Goal: Information Seeking & Learning: Learn about a topic

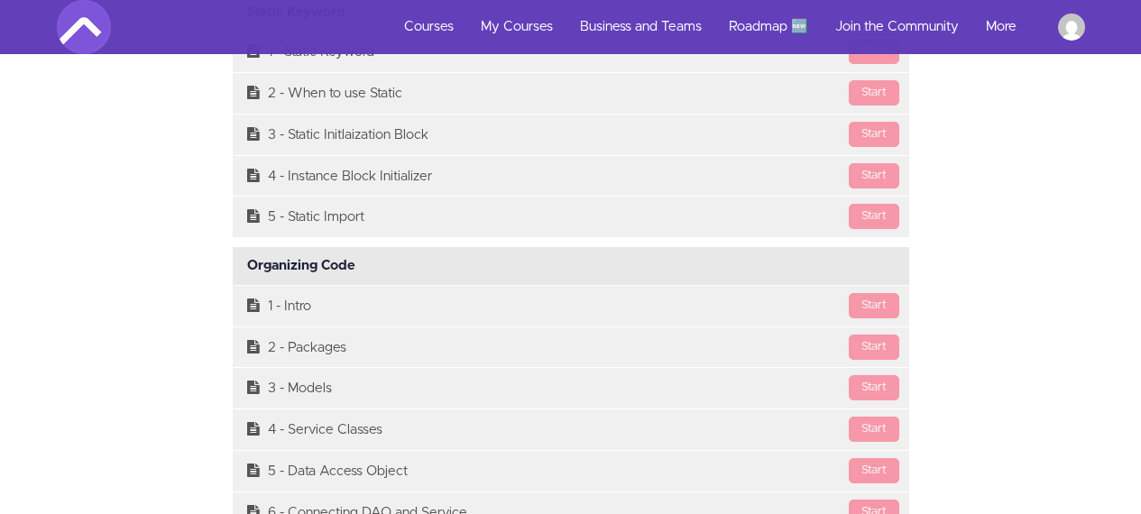
scroll to position [12263, 0]
drag, startPoint x: 360, startPoint y: 262, endPoint x: 248, endPoint y: 263, distance: 111.9
click at [248, 263] on div "Organizing Code Available in days days after you enroll" at bounding box center [571, 265] width 676 height 38
copy div "Organizing Code"
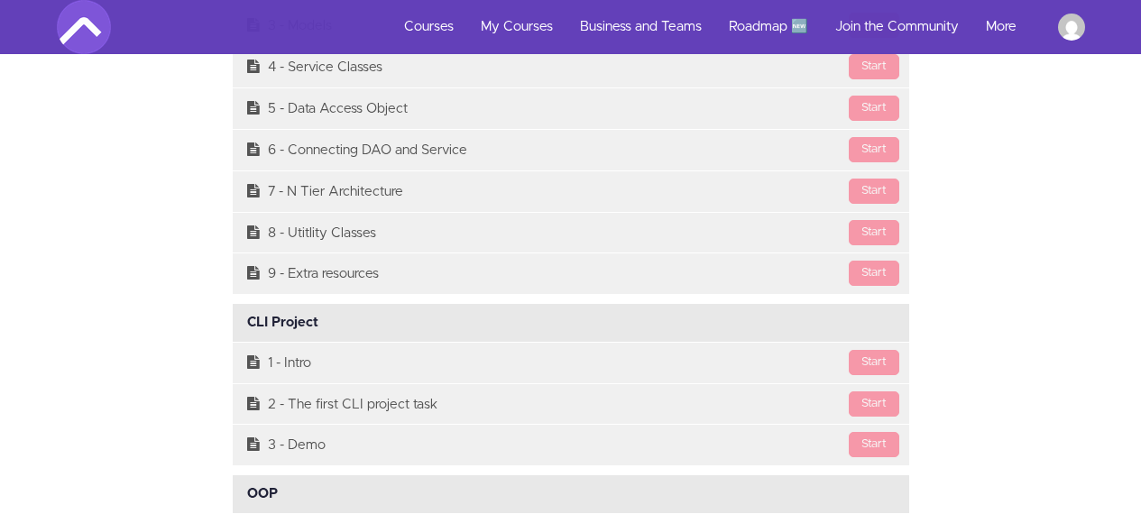
scroll to position [12626, 0]
drag, startPoint x: 324, startPoint y: 328, endPoint x: 245, endPoint y: 325, distance: 78.6
click at [245, 325] on div "CLI Project Available in days days after you enroll" at bounding box center [571, 322] width 676 height 38
copy div "CLI Project"
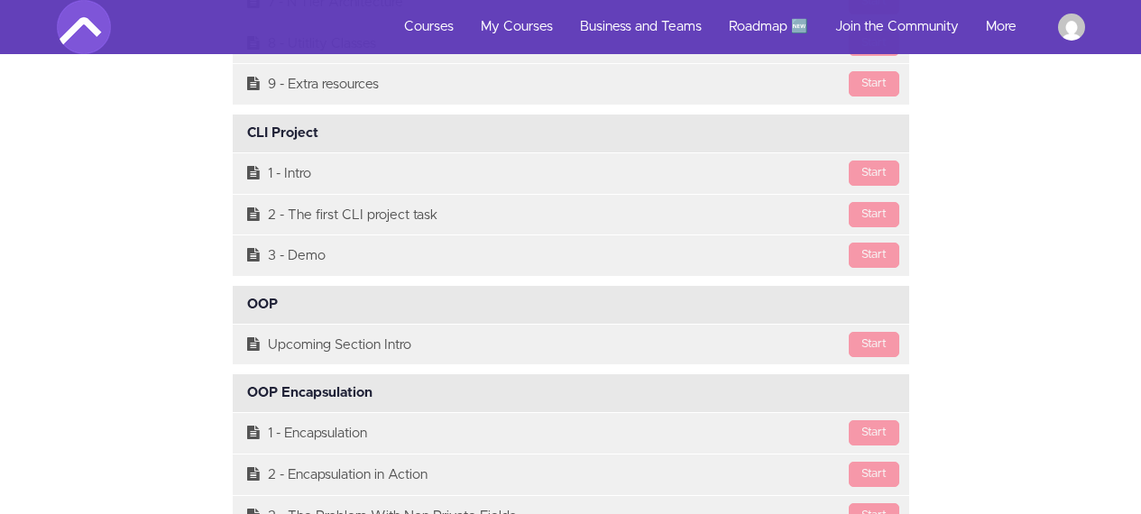
scroll to position [12815, 0]
drag, startPoint x: 277, startPoint y: 304, endPoint x: 248, endPoint y: 306, distance: 28.9
click at [248, 306] on div "OOP Available in days days after you enroll" at bounding box center [571, 304] width 676 height 38
copy div "OOP"
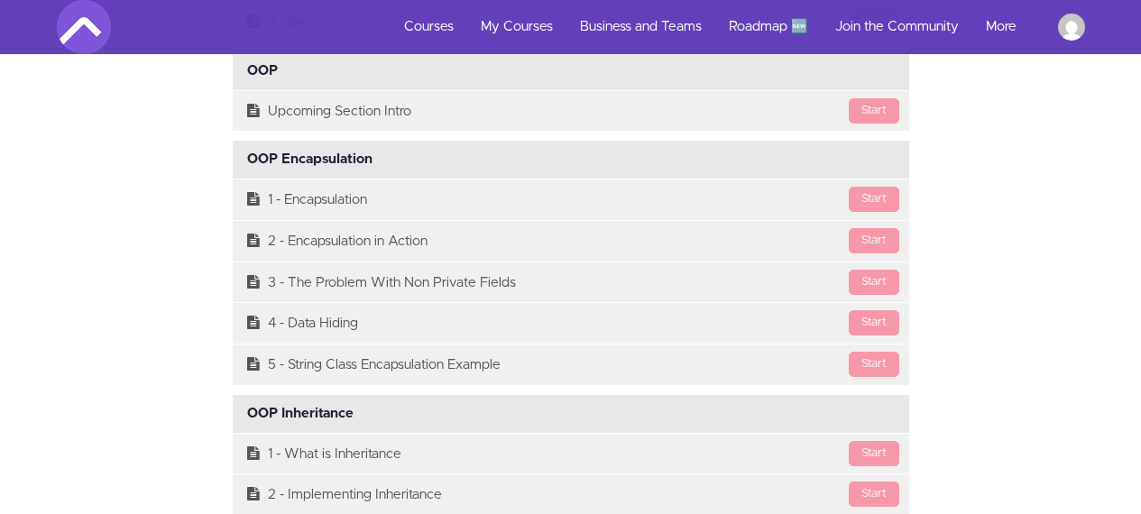
scroll to position [13021, 0]
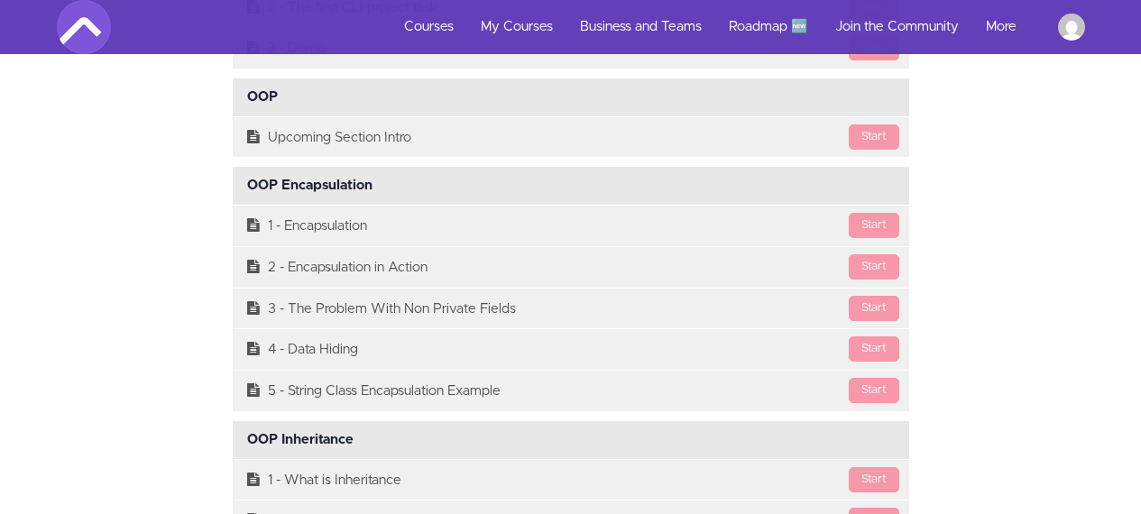
drag, startPoint x: 370, startPoint y: 189, endPoint x: 240, endPoint y: 193, distance: 130.0
click at [240, 193] on div "OOP Encapsulation Available in days days after you enroll" at bounding box center [571, 186] width 676 height 38
copy div "OOP Encapsulation"
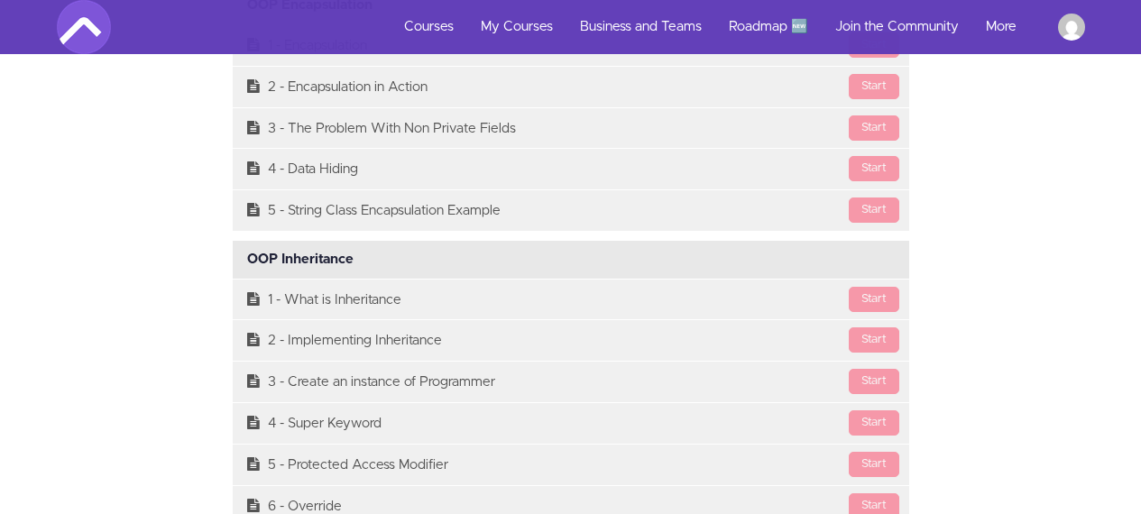
scroll to position [13215, 0]
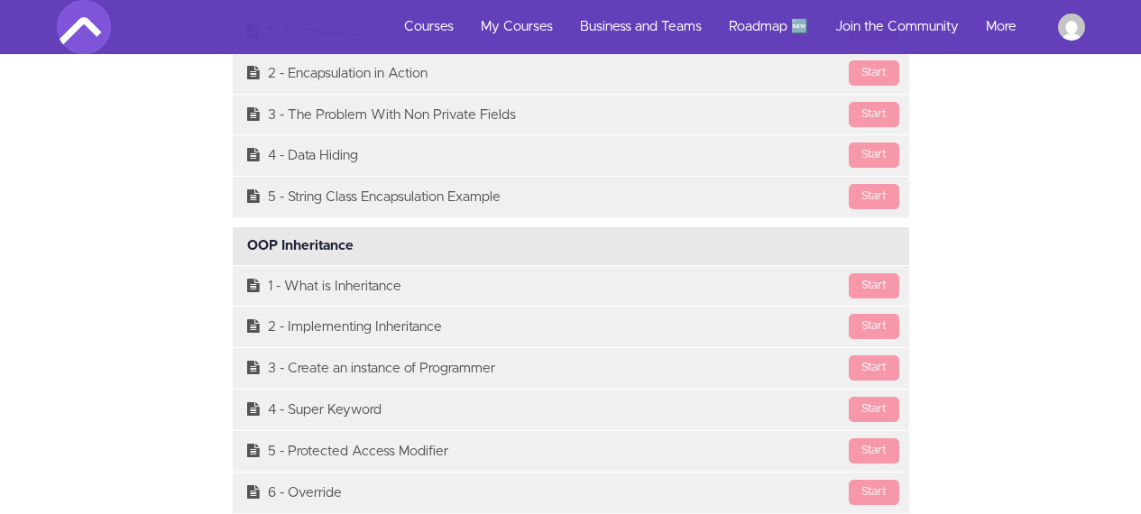
drag, startPoint x: 354, startPoint y: 245, endPoint x: 249, endPoint y: 253, distance: 105.8
click at [249, 253] on div "OOP Inheritance Available in days days after you enroll" at bounding box center [571, 246] width 676 height 38
copy div "OOP Inheritance"
click at [174, 253] on div "Course Curriculum Course Intro Available in days days after you enroll [GEOGRAP…" at bounding box center [570, 246] width 1055 height 18182
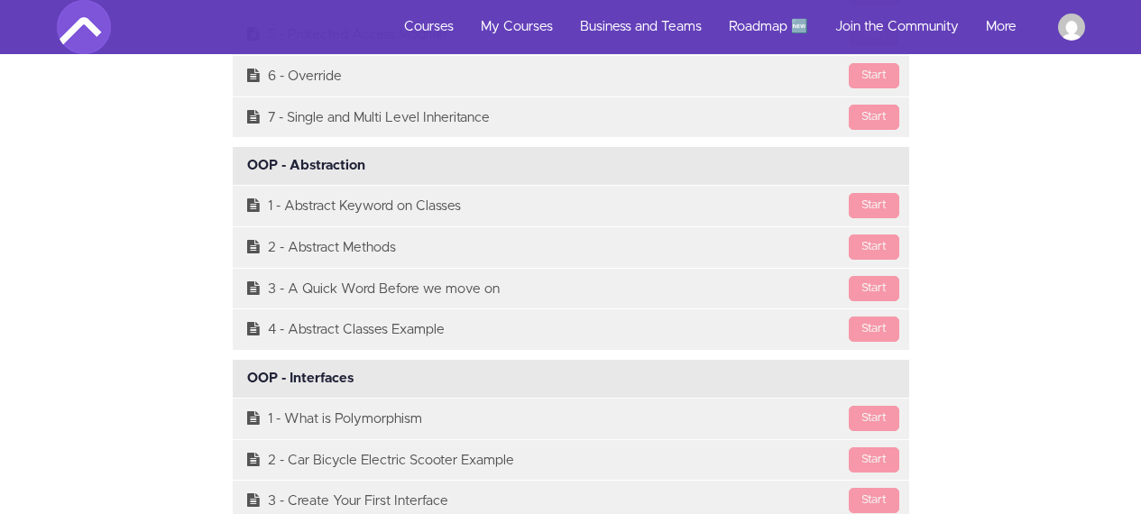
scroll to position [13643, 0]
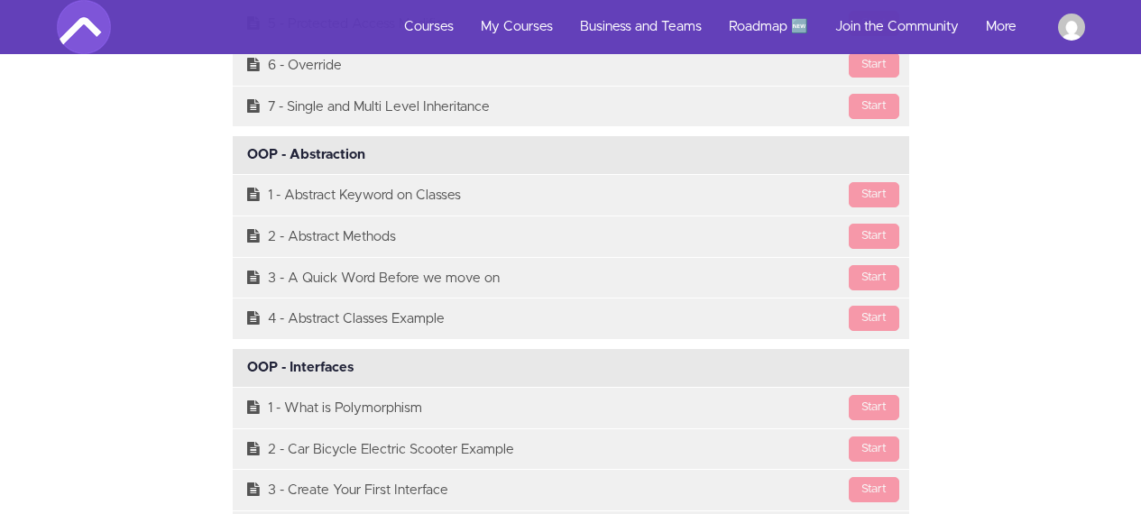
drag, startPoint x: 365, startPoint y: 155, endPoint x: 249, endPoint y: 152, distance: 116.4
click at [249, 152] on div "OOP - Abstraction Available in days days after you enroll" at bounding box center [571, 155] width 676 height 38
copy div "OOP - Abstraction"
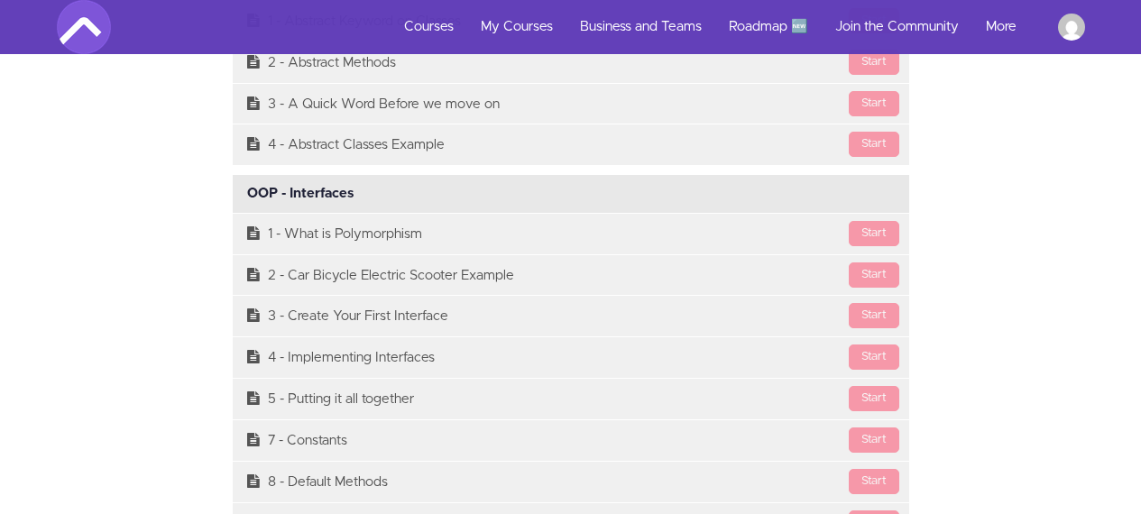
scroll to position [13819, 0]
drag, startPoint x: 354, startPoint y: 188, endPoint x: 235, endPoint y: 194, distance: 119.2
click at [235, 194] on div "OOP - Interfaces Available in days days after you enroll" at bounding box center [571, 192] width 676 height 38
copy div "OOP - Interfaces"
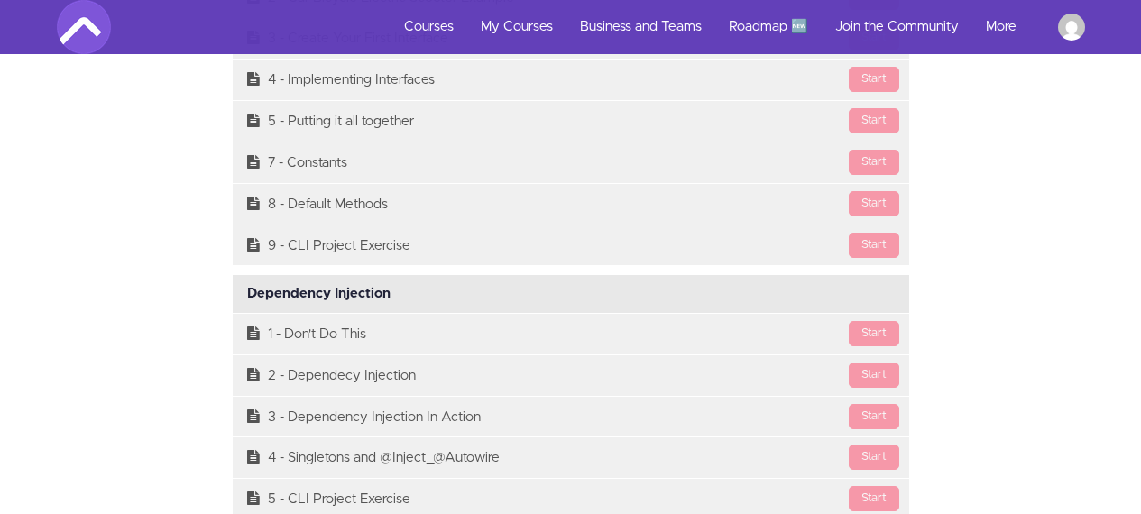
scroll to position [14098, 0]
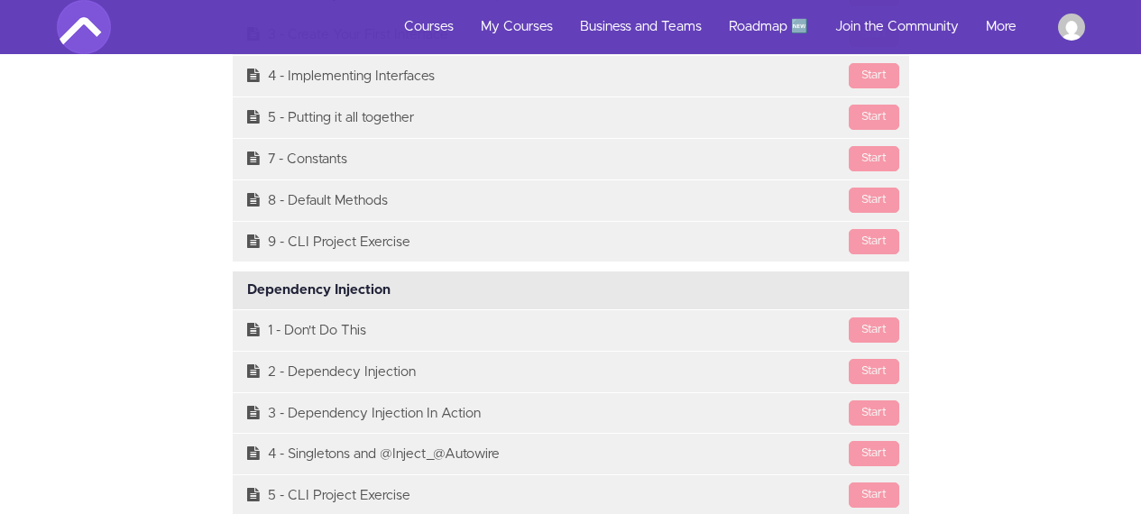
drag, startPoint x: 387, startPoint y: 286, endPoint x: 245, endPoint y: 295, distance: 141.9
click at [245, 295] on div "Dependency Injection Available in days days after you enroll" at bounding box center [571, 290] width 676 height 38
copy div "Dependency Injection"
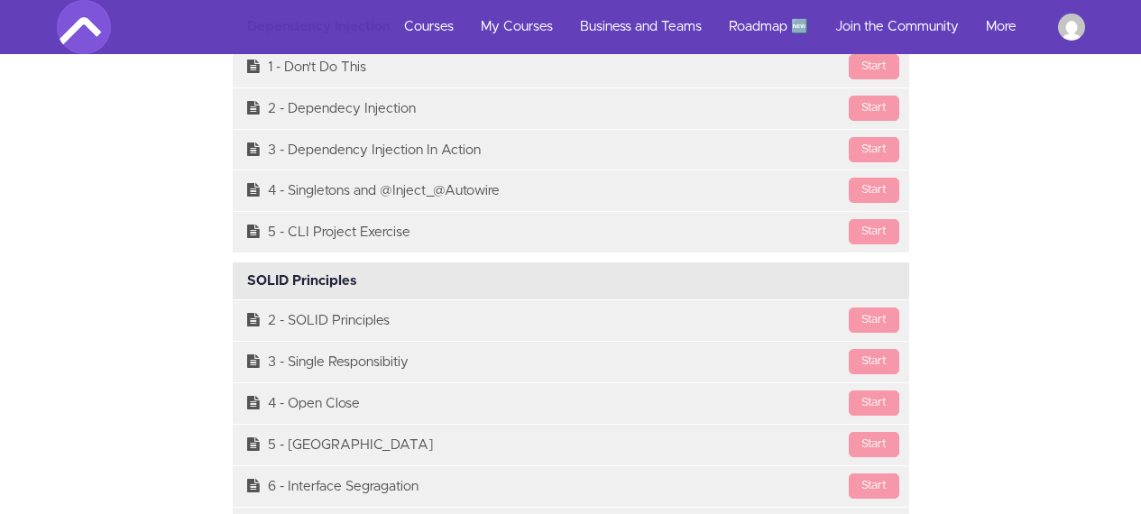
scroll to position [14366, 0]
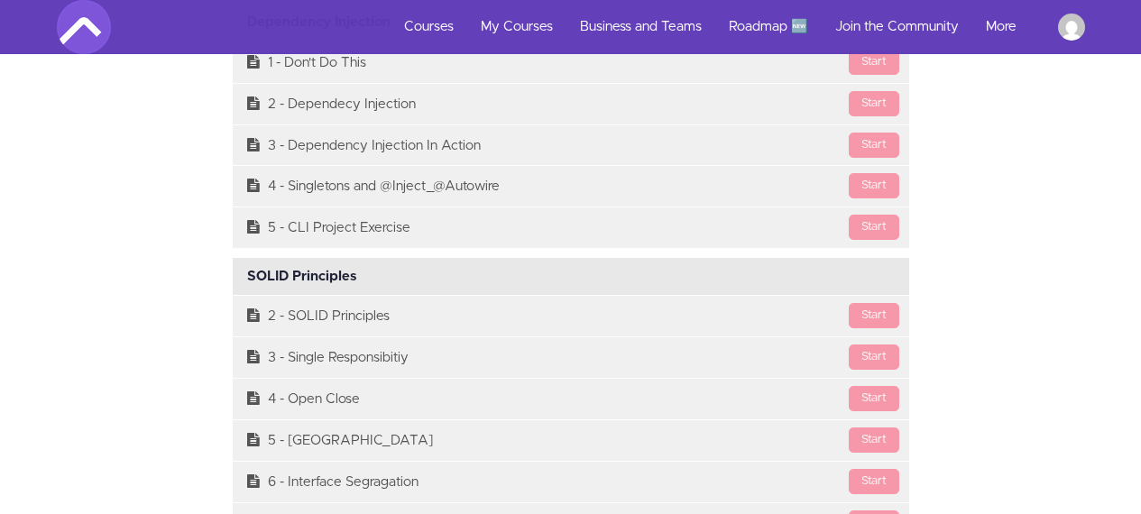
drag, startPoint x: 355, startPoint y: 275, endPoint x: 248, endPoint y: 274, distance: 107.3
click at [248, 274] on div "SOLID Principles Available in days days after you enroll" at bounding box center [571, 277] width 676 height 38
copy div "SOLID Principles"
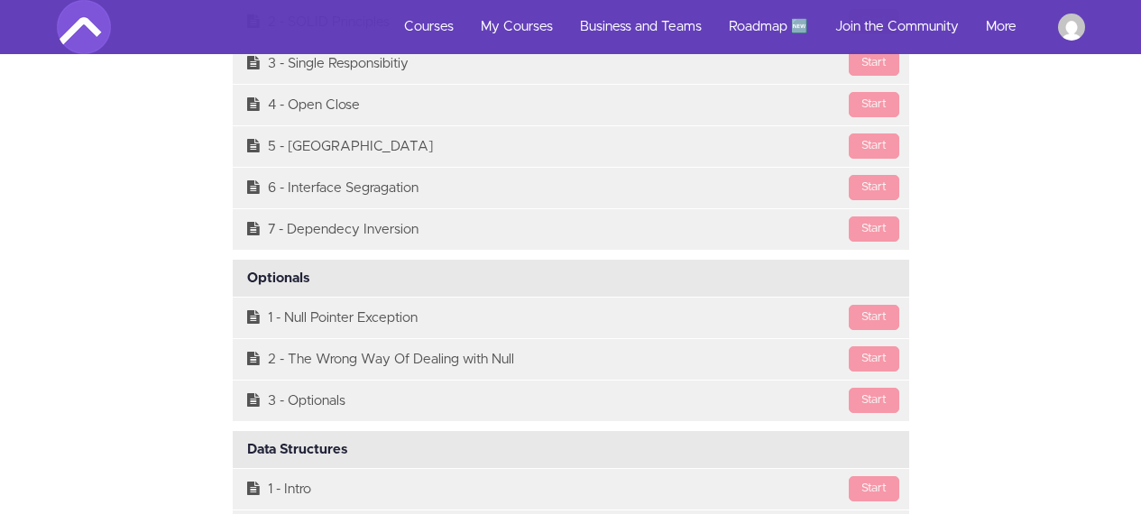
scroll to position [14661, 0]
drag, startPoint x: 308, startPoint y: 277, endPoint x: 250, endPoint y: 277, distance: 57.7
click at [250, 277] on div "Optionals Available in days days after you enroll" at bounding box center [571, 278] width 676 height 38
copy div "Optionals"
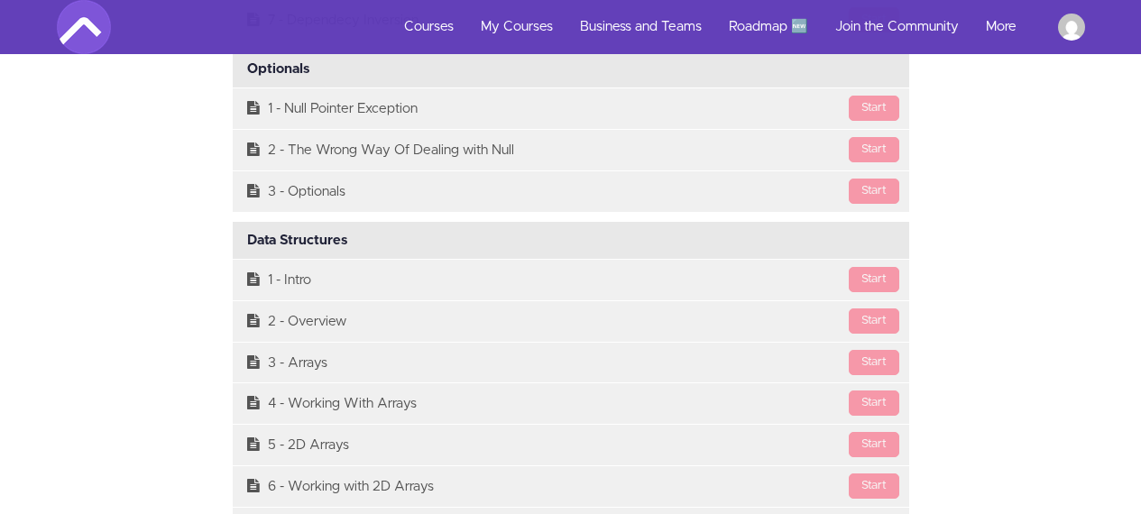
scroll to position [14873, 0]
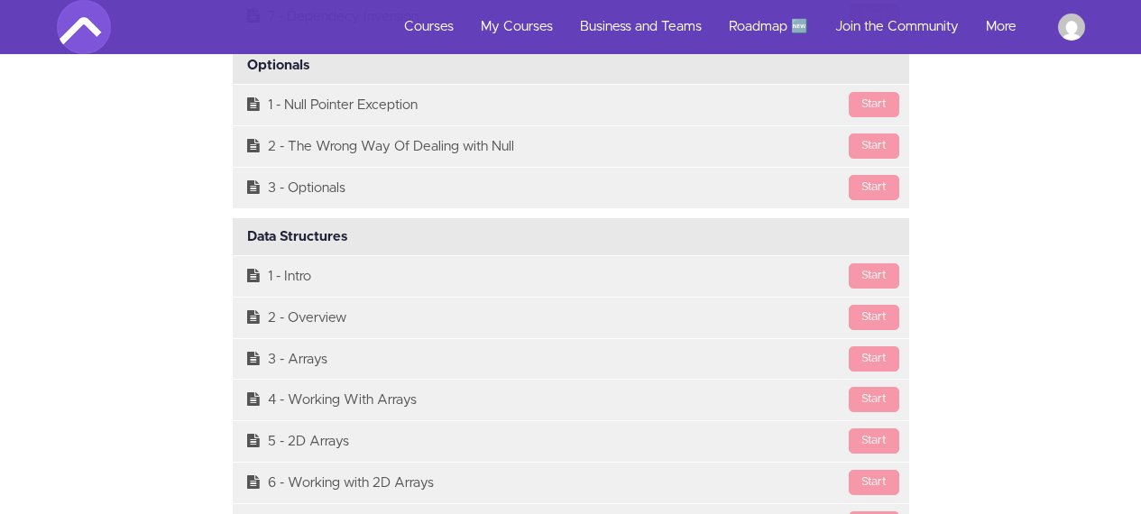
drag, startPoint x: 346, startPoint y: 239, endPoint x: 248, endPoint y: 249, distance: 98.8
click at [248, 249] on div "Data Structures Available in days days after you enroll" at bounding box center [571, 237] width 676 height 38
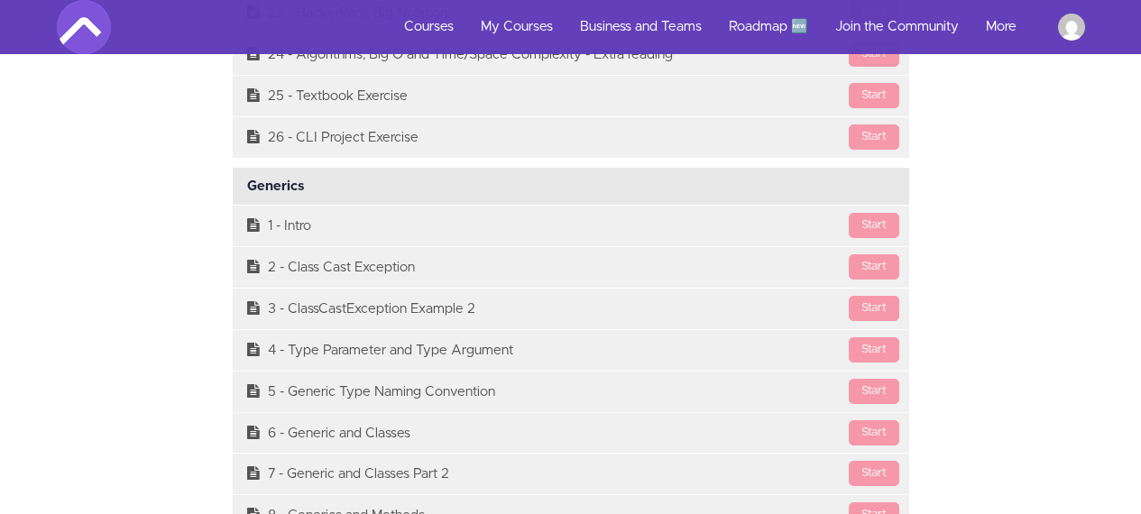
scroll to position [16055, 0]
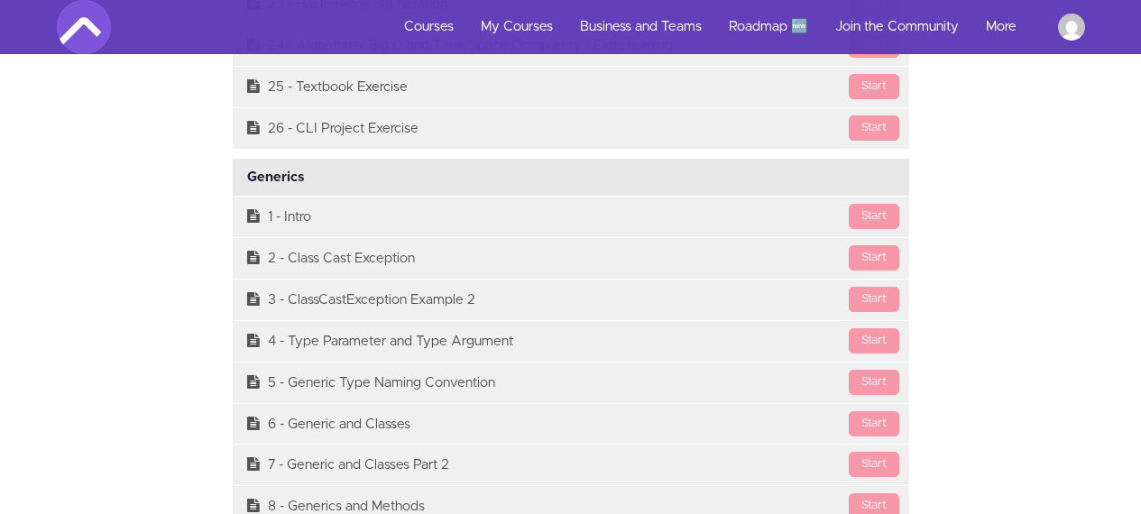
drag, startPoint x: 301, startPoint y: 182, endPoint x: 247, endPoint y: 184, distance: 54.1
click at [247, 184] on div "Generics Available in days days after you enroll" at bounding box center [571, 178] width 676 height 38
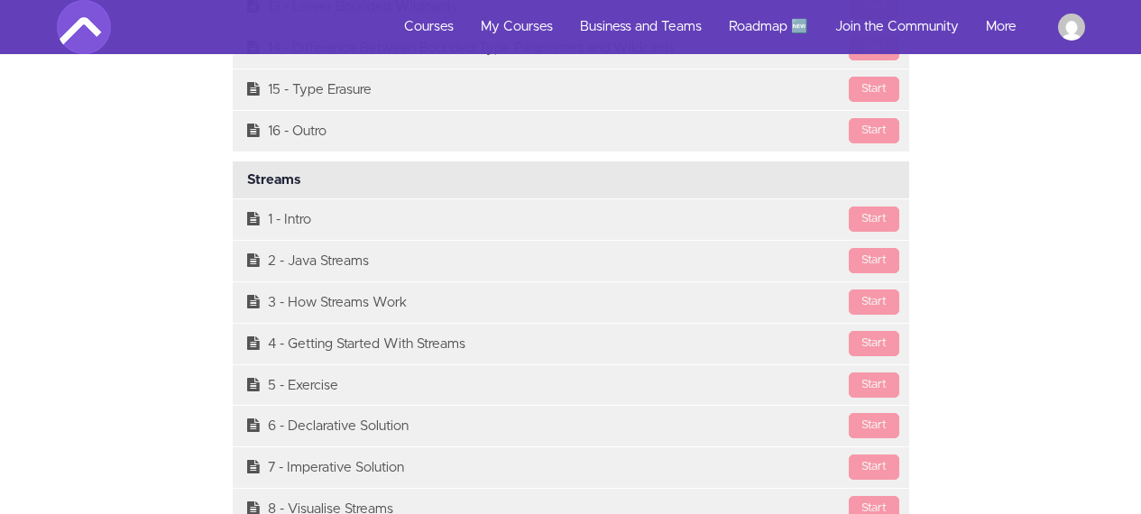
scroll to position [16765, 0]
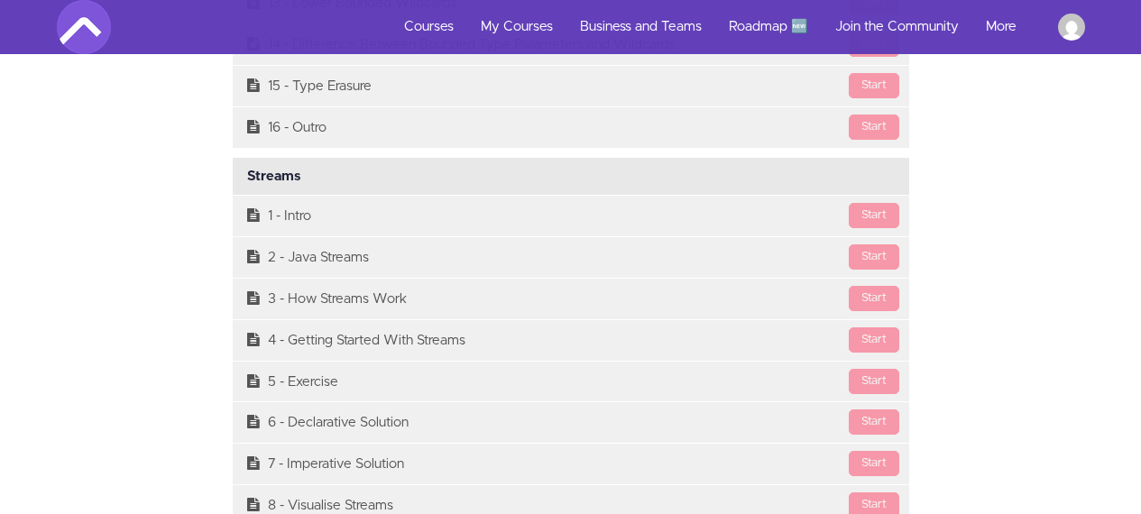
drag, startPoint x: 300, startPoint y: 179, endPoint x: 247, endPoint y: 179, distance: 53.2
click at [247, 179] on div "Streams Available in days days after you enroll" at bounding box center [571, 177] width 676 height 38
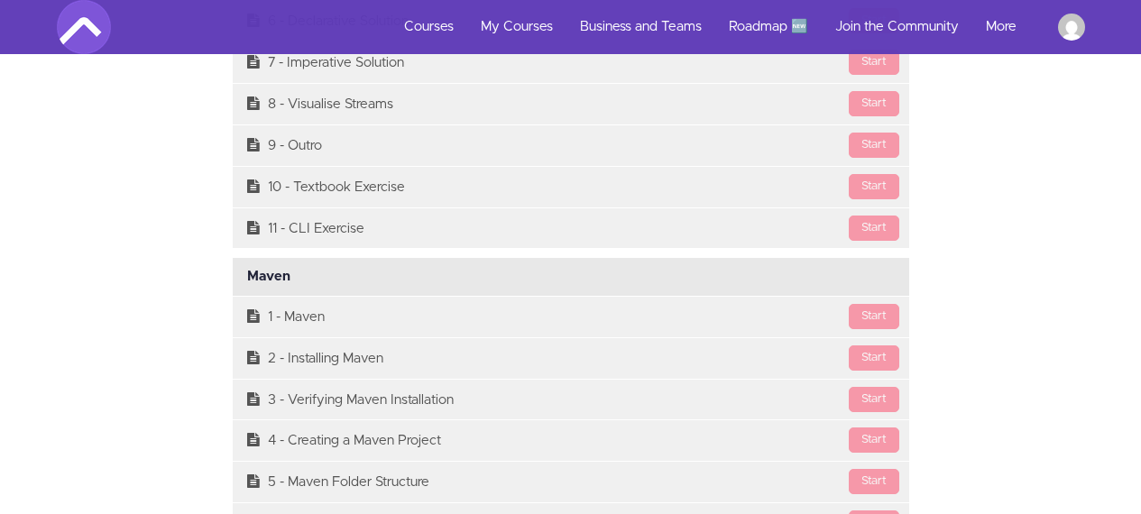
scroll to position [17168, 0]
drag, startPoint x: 291, startPoint y: 280, endPoint x: 245, endPoint y: 276, distance: 46.1
click at [245, 276] on div "Maven Available in days days after you enroll" at bounding box center [571, 275] width 676 height 38
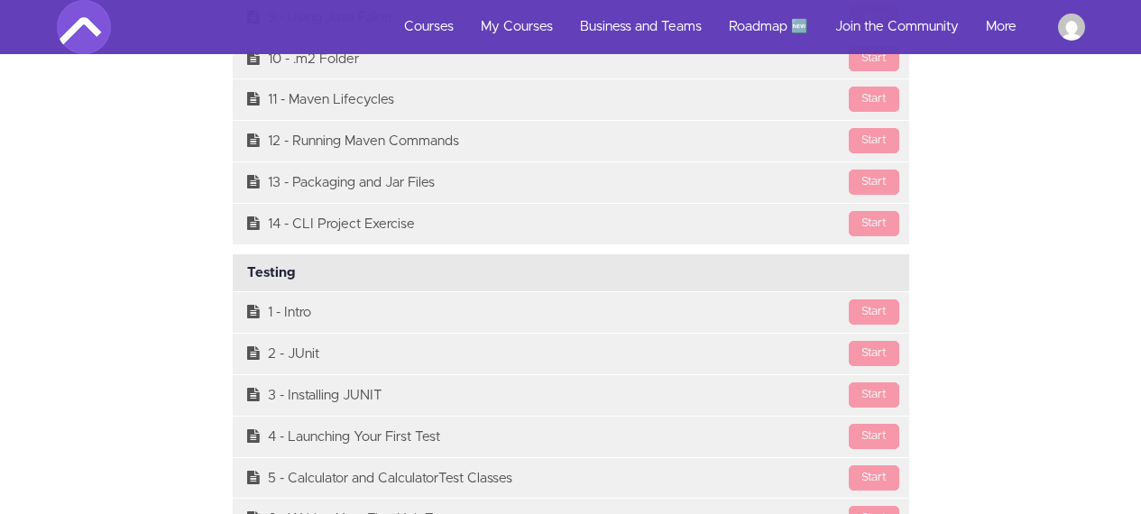
scroll to position [17817, 0]
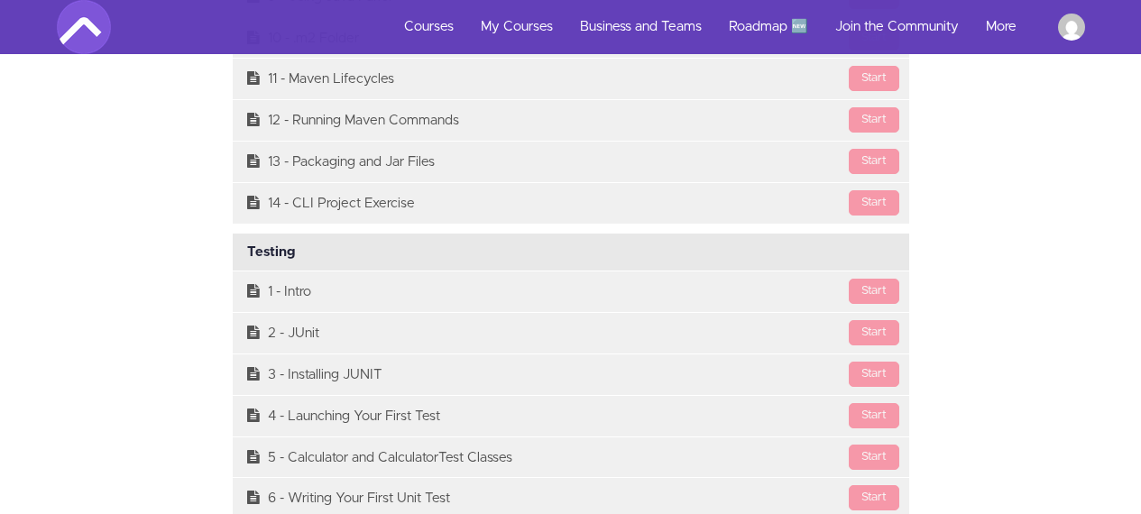
drag, startPoint x: 294, startPoint y: 253, endPoint x: 242, endPoint y: 255, distance: 52.4
click at [242, 255] on div "Testing Available in days days after you enroll" at bounding box center [571, 253] width 676 height 38
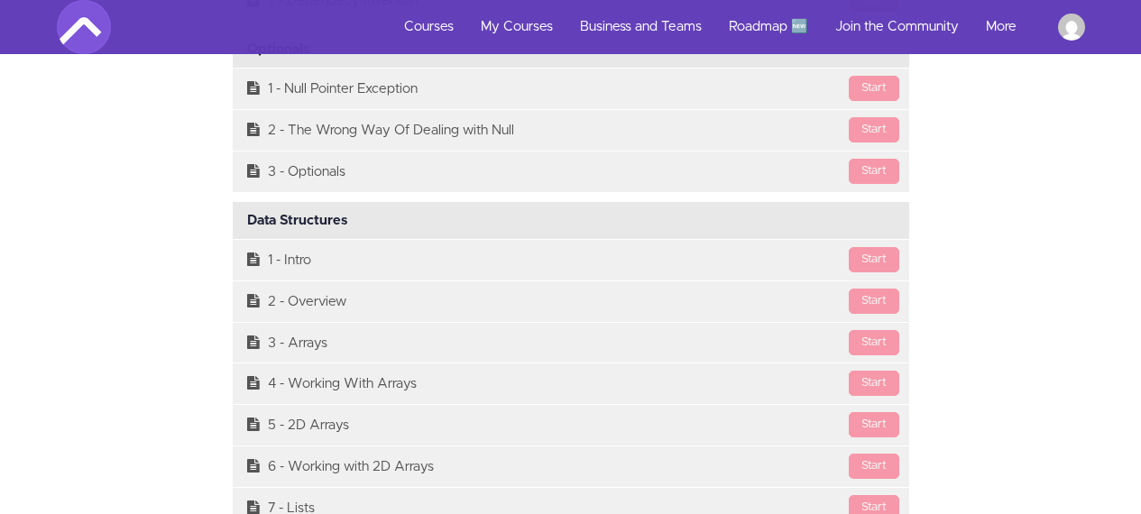
scroll to position [14891, 0]
drag, startPoint x: 352, startPoint y: 218, endPoint x: 250, endPoint y: 211, distance: 102.2
click at [250, 211] on div "Data Structures Available in days days after you enroll" at bounding box center [571, 219] width 676 height 38
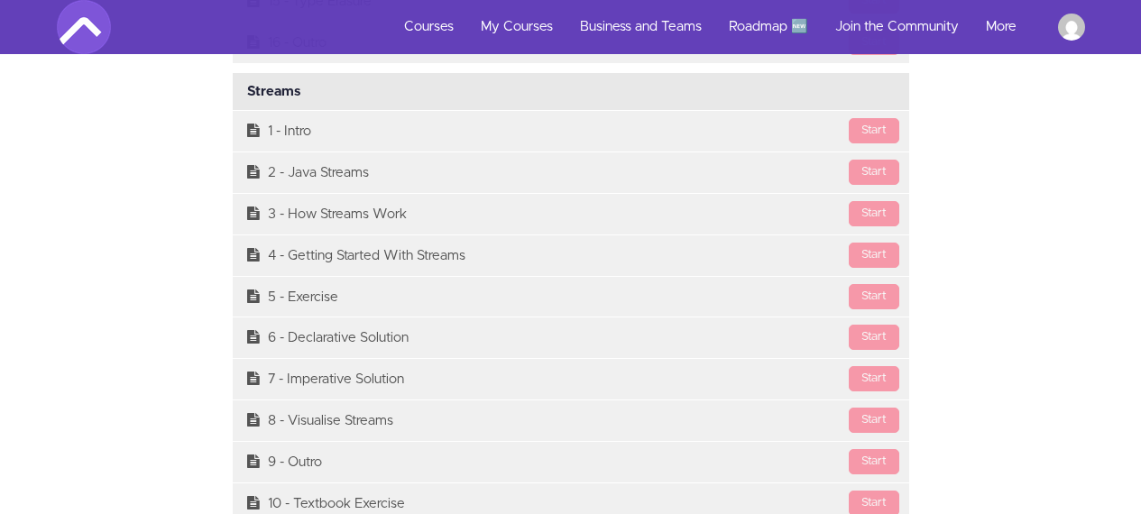
scroll to position [16858, 0]
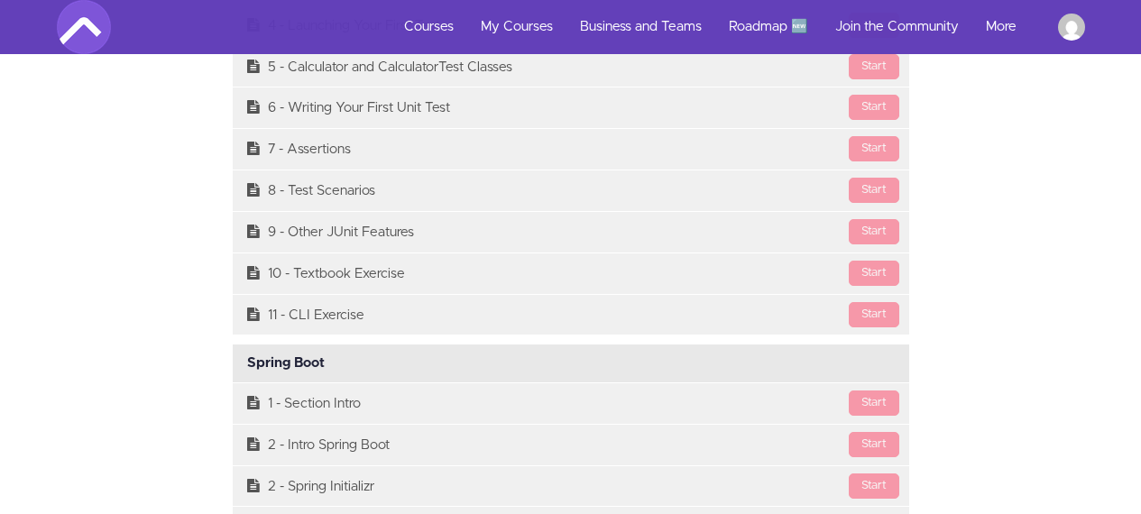
scroll to position [18210, 0]
